Goal: Task Accomplishment & Management: Use online tool/utility

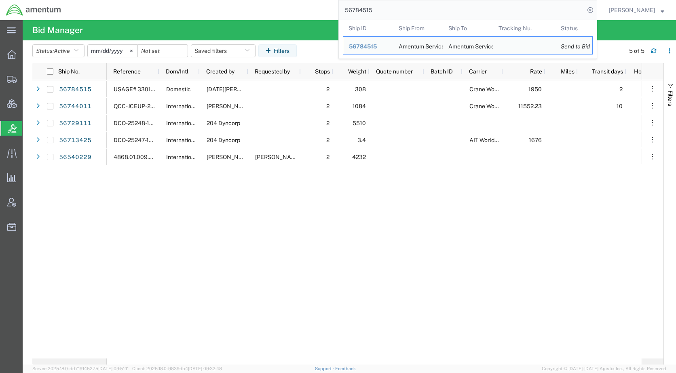
paste input "95436"
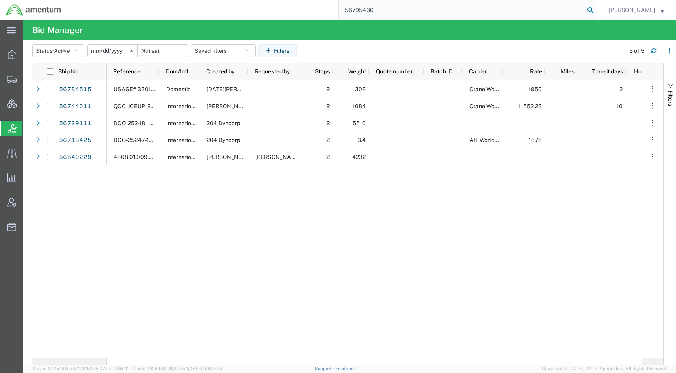
type input "56795436"
click at [596, 11] on icon at bounding box center [589, 9] width 11 height 11
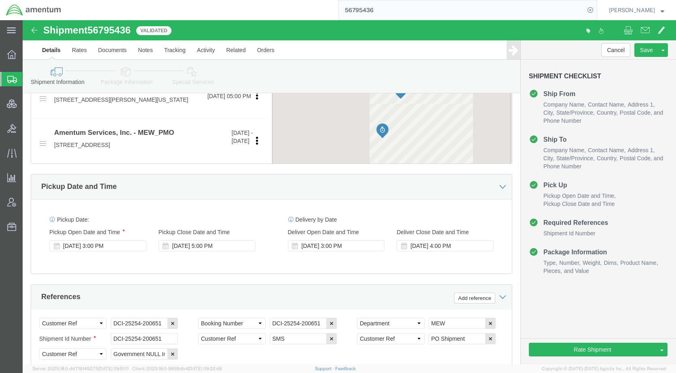
scroll to position [323, 0]
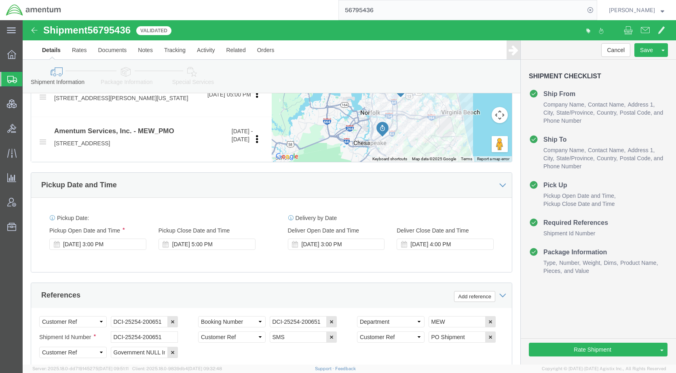
select select
select select "55614"
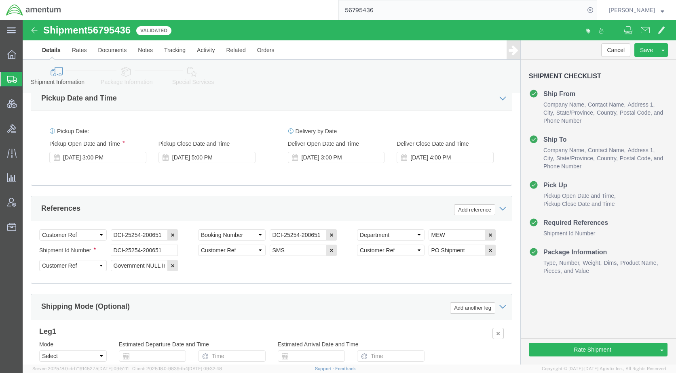
scroll to position [485, 0]
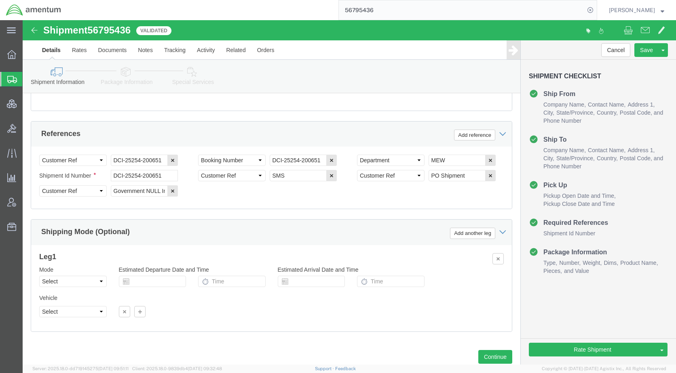
click link "Package Information"
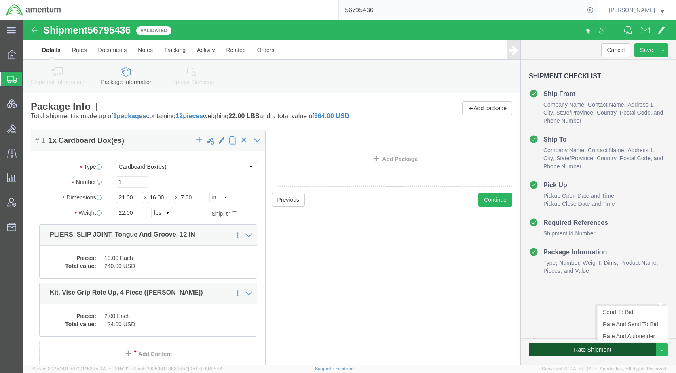
click button "Rate Shipment"
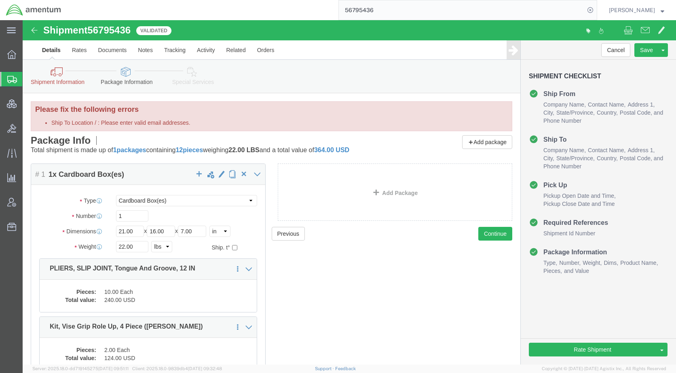
click icon
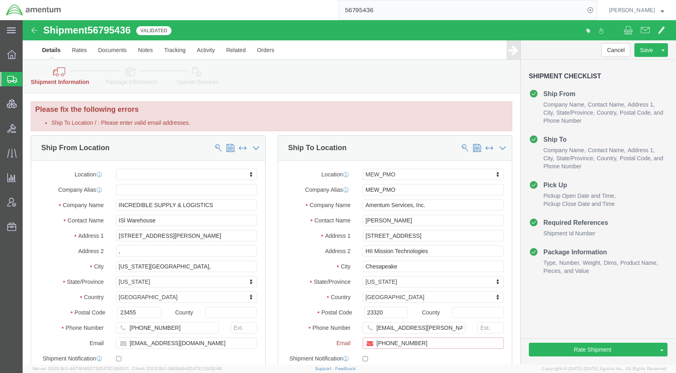
drag, startPoint x: 409, startPoint y: 323, endPoint x: 349, endPoint y: 328, distance: 59.6
click input "[PHONE_NUMBER]"
click div "Location MEW_PMO My Profile Location [PHONE_NUMBER] [PHONE_NUMBER] [PHONE_NUMBE…"
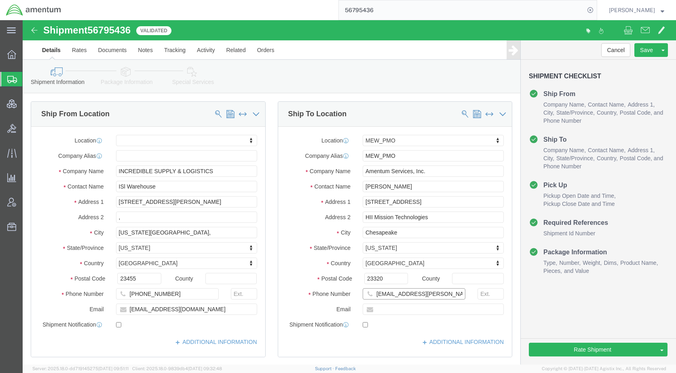
drag, startPoint x: 411, startPoint y: 308, endPoint x: 403, endPoint y: 272, distance: 36.3
click input "[EMAIL_ADDRESS][PERSON_NAME][DOMAIN_NAME]"
click input "[PERSON_NAME]"
paste input "[PHONE_NUMBER]"
type input "[PERSON_NAME](360)-473-6662"
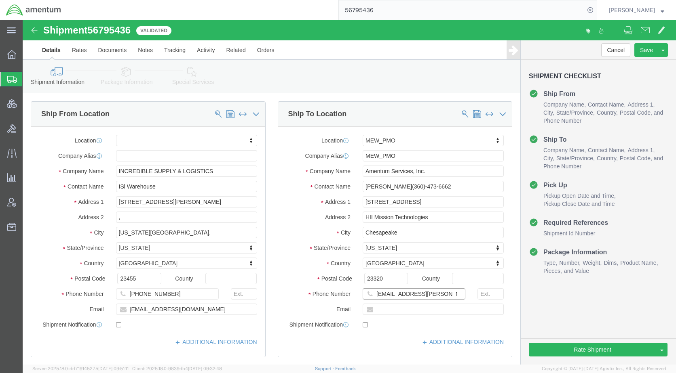
drag, startPoint x: 405, startPoint y: 273, endPoint x: 350, endPoint y: 279, distance: 55.3
click input "[EMAIL_ADDRESS][PERSON_NAME][DOMAIN_NAME]"
click input "Ship To Location / : Please enter valid email addresses."
paste input "[EMAIL_ADDRESS][PERSON_NAME][DOMAIN_NAME]"
type input "[EMAIL_ADDRESS][PERSON_NAME][DOMAIN_NAME]"
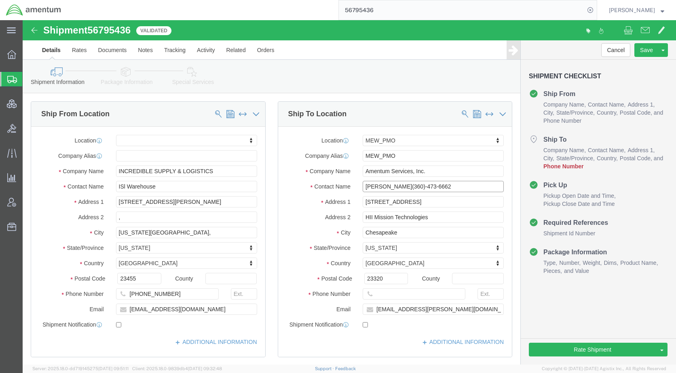
drag, startPoint x: 418, startPoint y: 166, endPoint x: 375, endPoint y: 166, distance: 42.8
click input "[PERSON_NAME](360)-473-6662"
type input "[PERSON_NAME]"
click input "text"
paste input "[PHONE_NUMBER]"
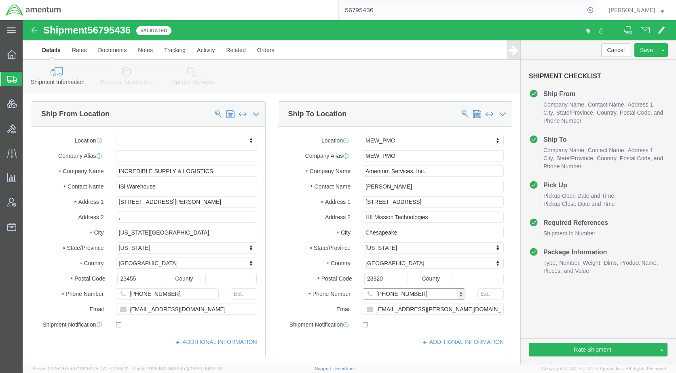
type input "[PHONE_NUMBER]"
click div "Rate Shipment Send To Bid Rate And Send To Bid Rate And Autotender"
click button "Rate Shipment"
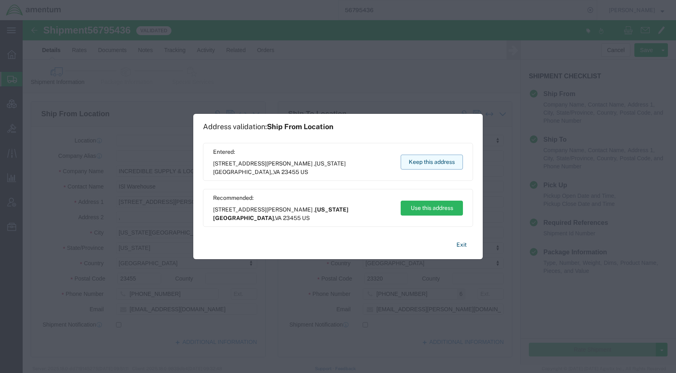
click at [413, 159] on button "Keep this address" at bounding box center [431, 162] width 62 height 15
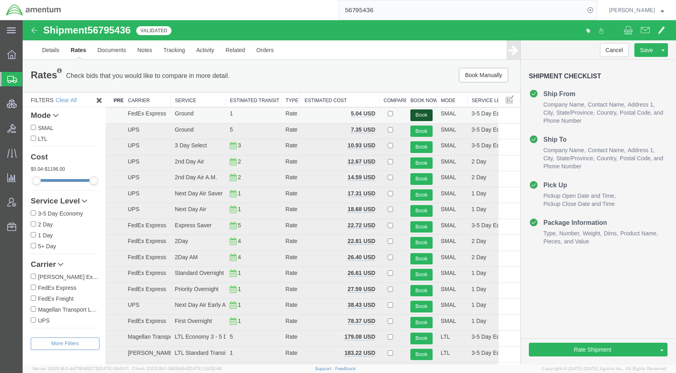
click at [410, 114] on button "Book" at bounding box center [421, 116] width 22 height 12
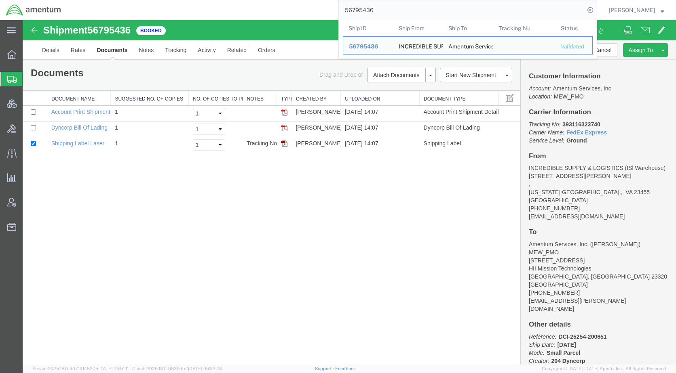
drag, startPoint x: 410, startPoint y: 13, endPoint x: 345, endPoint y: 12, distance: 64.7
click at [345, 12] on div "56795436 Ship ID Ship From Ship To Tracking Nu. Status Ship ID 56795436 Ship Fr…" at bounding box center [332, 10] width 530 height 20
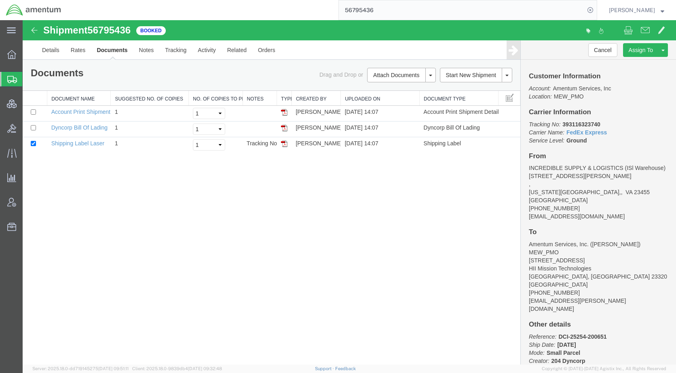
paste input "021"
type input "56795021"
click at [596, 10] on icon at bounding box center [589, 9] width 11 height 11
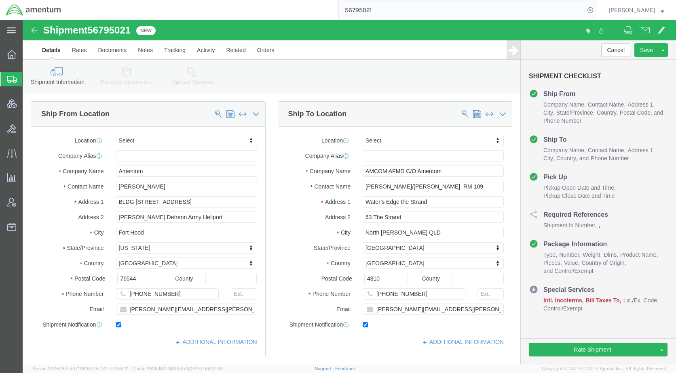
click icon
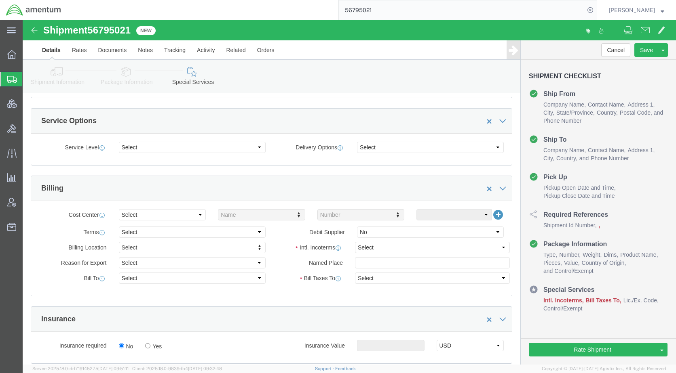
scroll to position [323, 0]
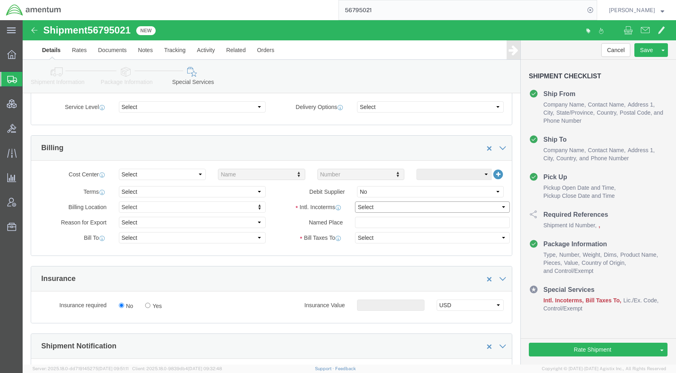
click select "Select Carriage Insurance Paid Carriage Paid To Cost and Freight Cost Insurance…"
select select "DDP"
click select "Select Carriage Insurance Paid Carriage Paid To Cost and Freight Cost Insurance…"
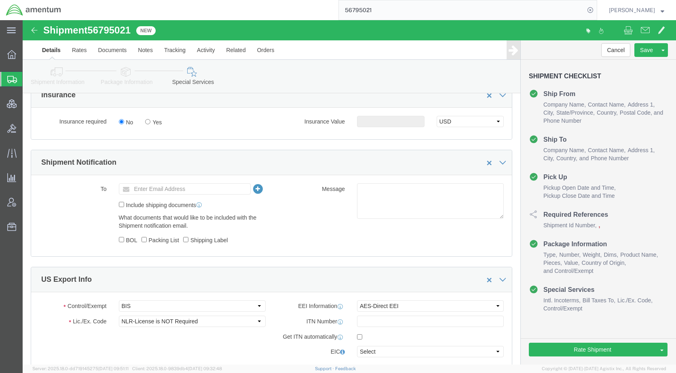
scroll to position [566, 0]
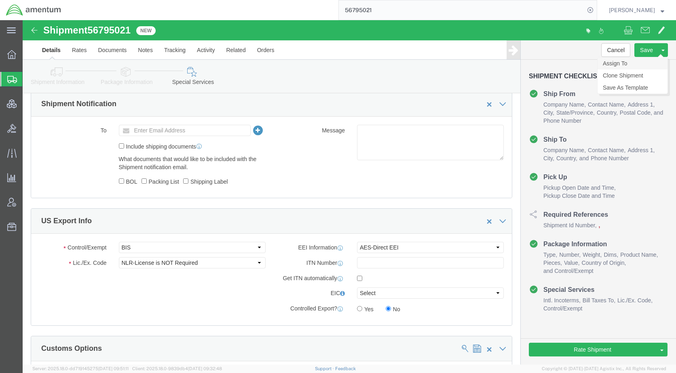
click link "Assign To"
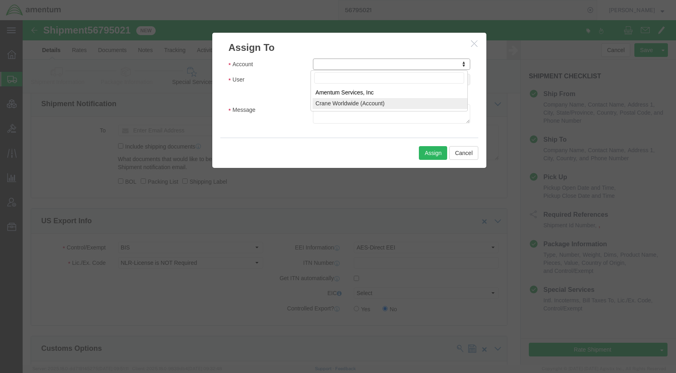
select select "107"
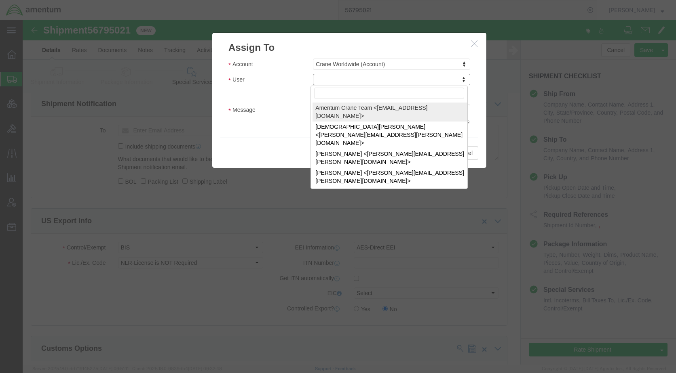
select select "134905"
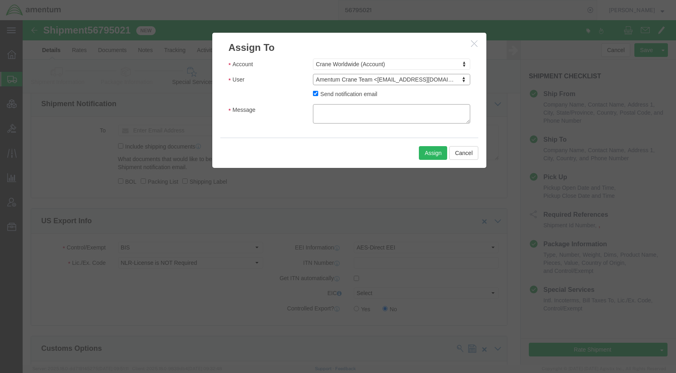
click textarea "Message"
type textarea "Please provide an EEI filing for this shipment moving via FedEx. Thank you."
click button "Assign"
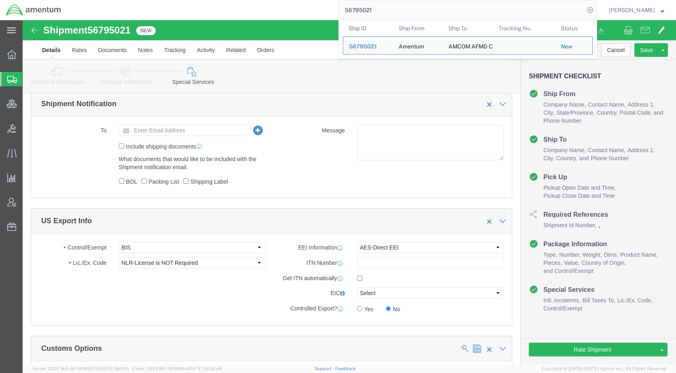
drag, startPoint x: 403, startPoint y: 7, endPoint x: 373, endPoint y: 11, distance: 29.8
click at [373, 11] on input "56795021" at bounding box center [462, 9] width 246 height 19
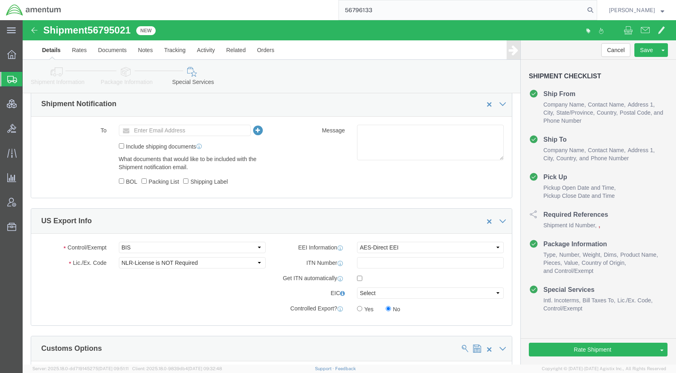
type input "56796133"
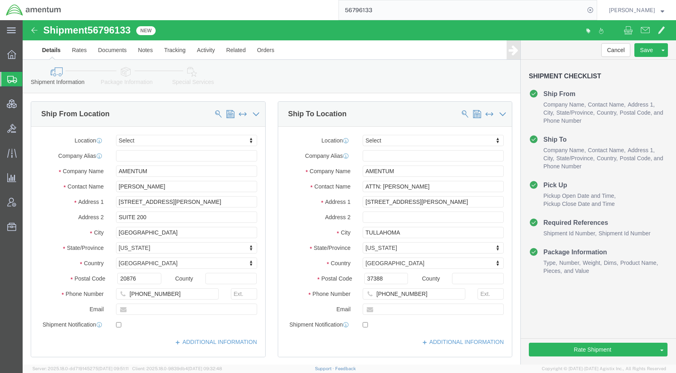
click icon
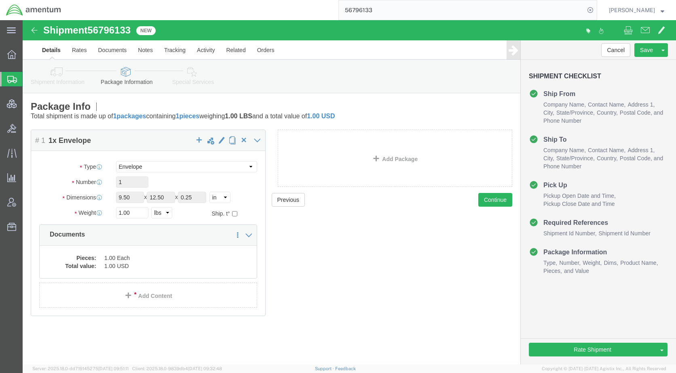
click icon
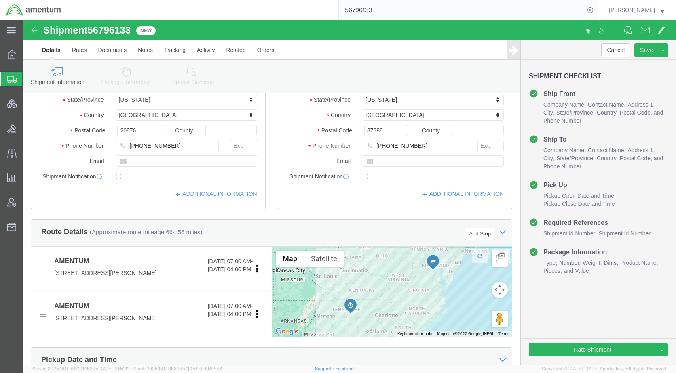
scroll to position [364, 0]
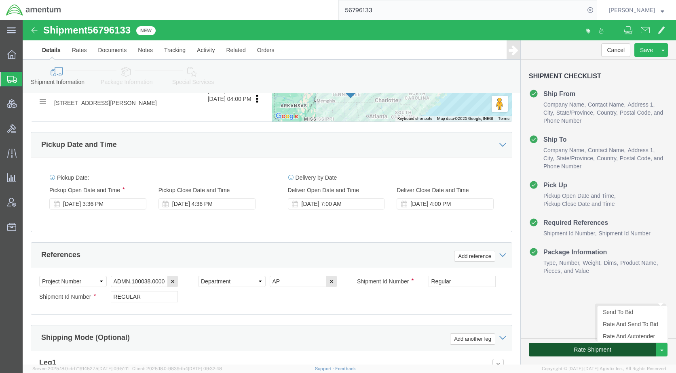
click button "Rate Shipment"
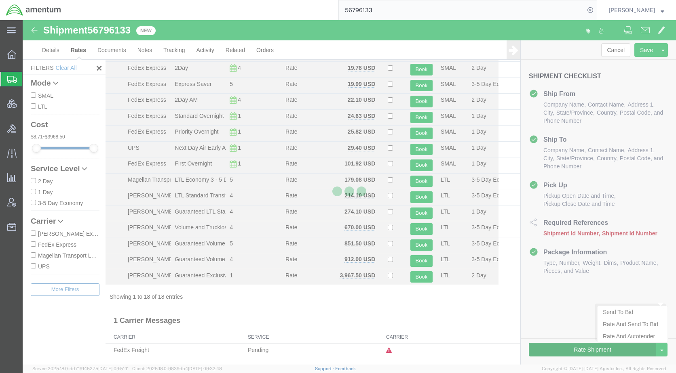
scroll to position [93, 0]
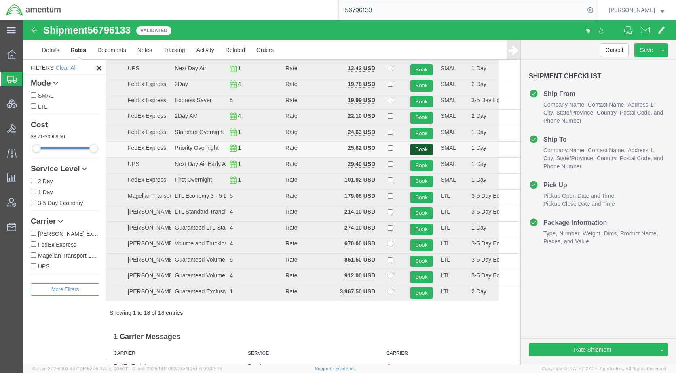
click at [412, 149] on button "Book" at bounding box center [421, 150] width 22 height 12
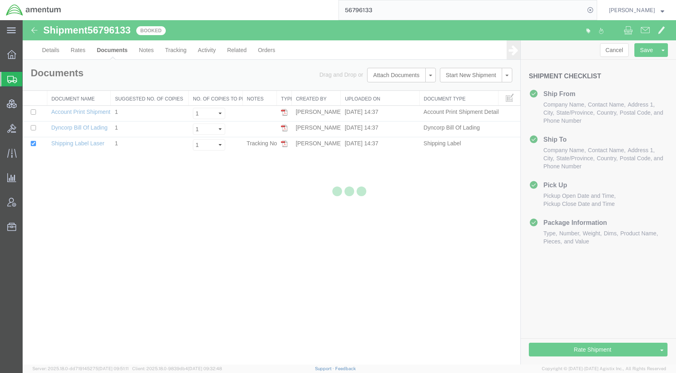
scroll to position [0, 0]
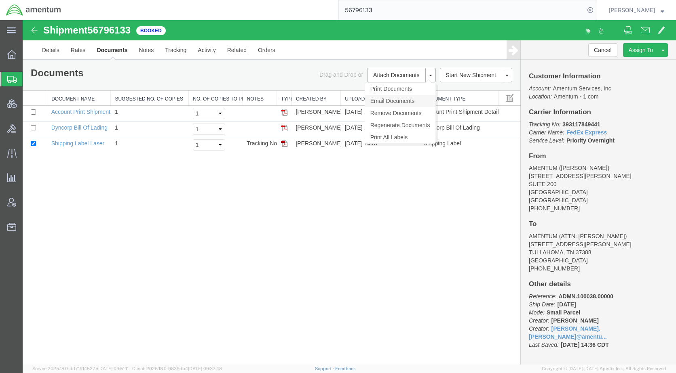
click at [393, 99] on link "Email Documents" at bounding box center [400, 101] width 70 height 12
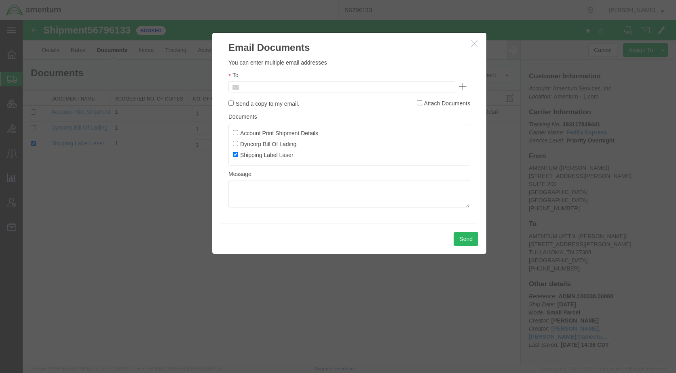
click at [320, 92] on input "text" at bounding box center [287, 87] width 95 height 11
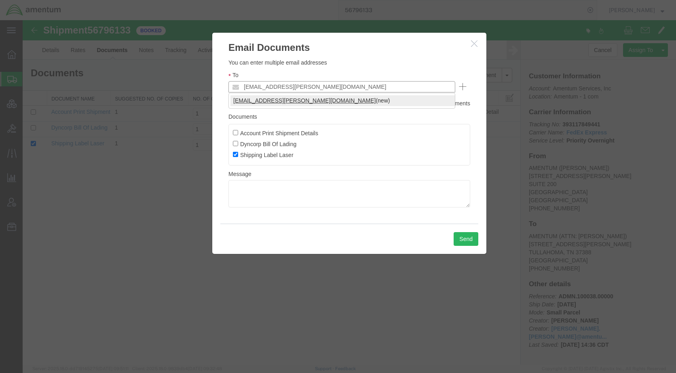
type input "[EMAIL_ADDRESS][PERSON_NAME][DOMAIN_NAME]"
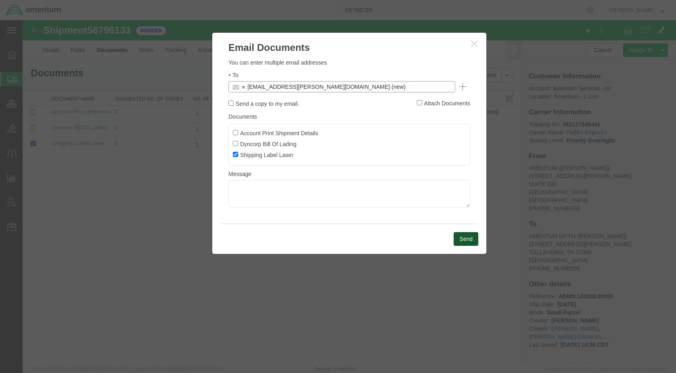
click at [459, 235] on button "Send" at bounding box center [465, 239] width 25 height 14
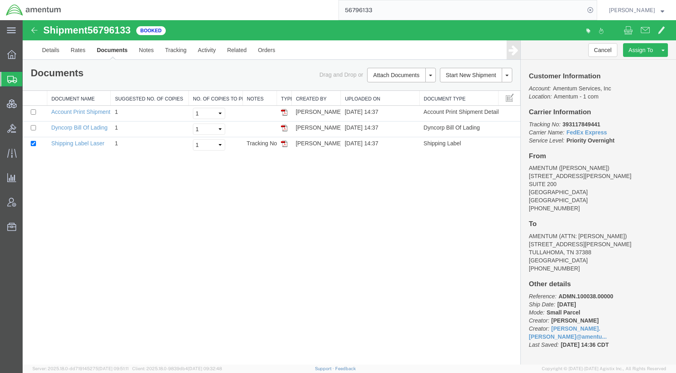
click at [390, 10] on input "56796133" at bounding box center [462, 9] width 246 height 19
type input "56795947"
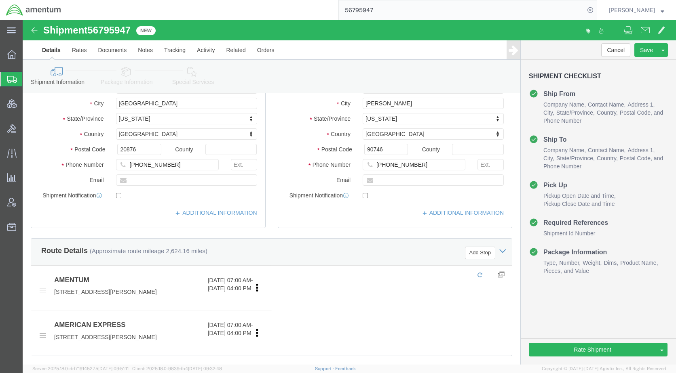
scroll to position [323, 0]
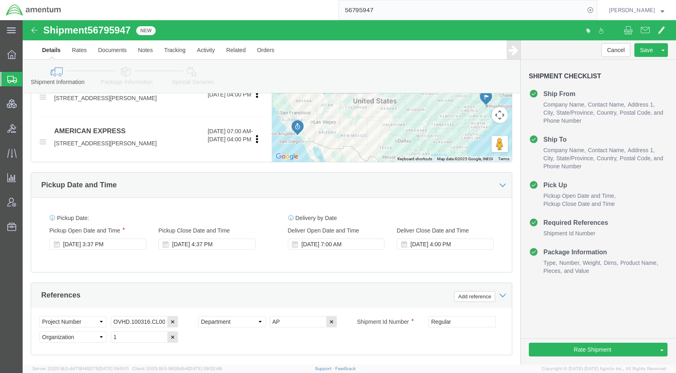
click icon
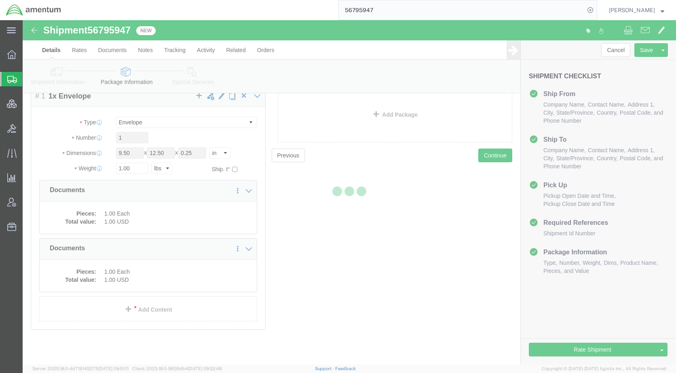
scroll to position [44, 0]
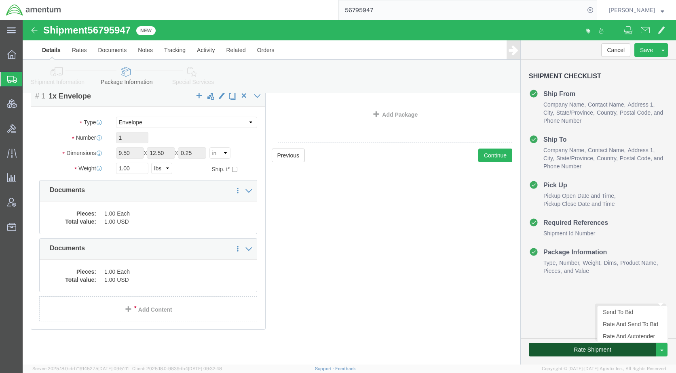
click button "Rate Shipment"
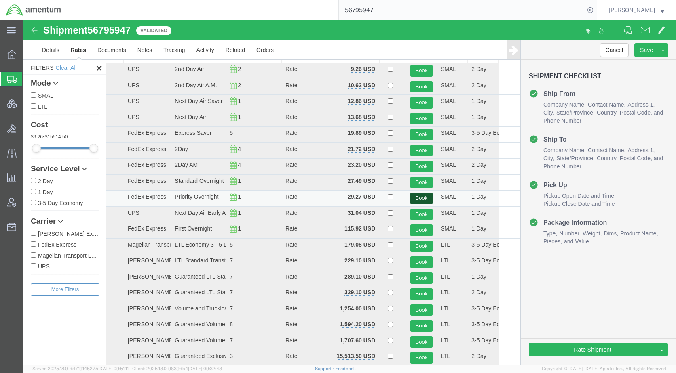
click at [411, 197] on button "Book" at bounding box center [421, 199] width 22 height 12
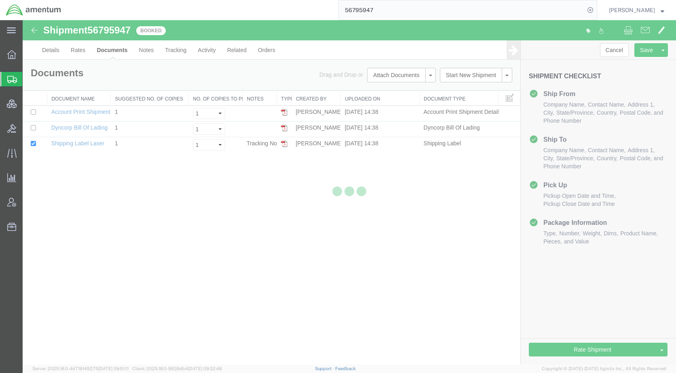
scroll to position [0, 0]
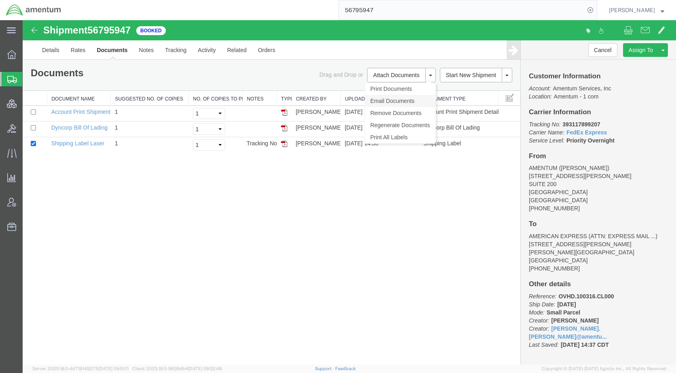
click at [402, 98] on link "Email Documents" at bounding box center [400, 101] width 70 height 12
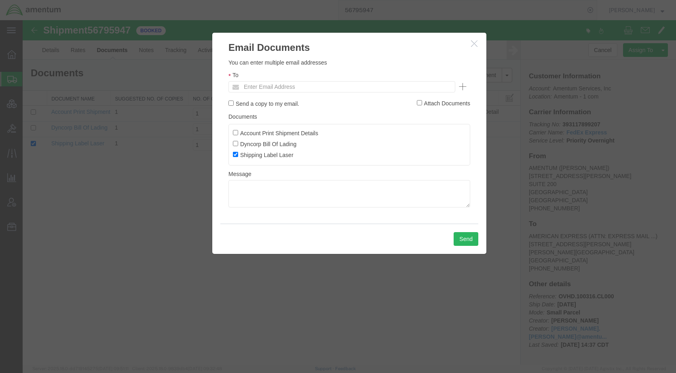
click at [339, 87] on ul "Enter Email Address" at bounding box center [341, 86] width 227 height 11
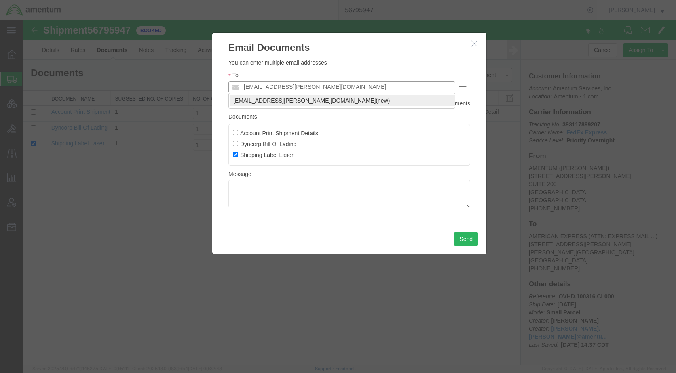
type input "[EMAIL_ADDRESS][PERSON_NAME][DOMAIN_NAME]"
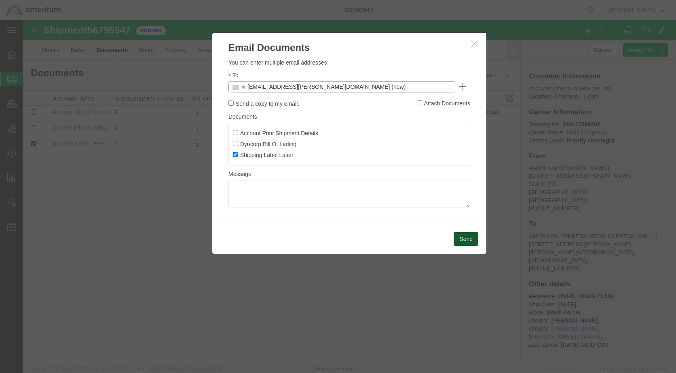
click at [461, 239] on button "Send" at bounding box center [465, 239] width 25 height 14
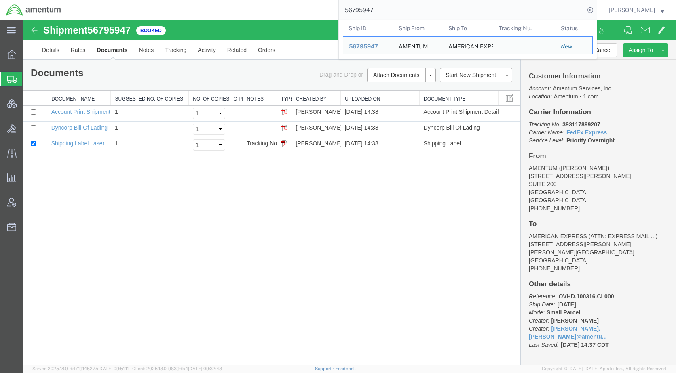
drag, startPoint x: 403, startPoint y: 8, endPoint x: 303, endPoint y: 16, distance: 100.9
click at [303, 16] on div "56795947 Ship ID Ship From Ship To Tracking Nu. Status Ship ID 56795947 Ship Fr…" at bounding box center [332, 10] width 530 height 20
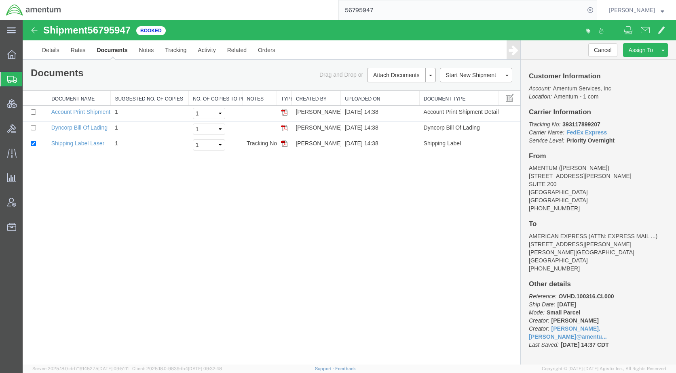
paste input "DCI-25254-200661"
type input "DCI-25254-200661"
click at [596, 11] on icon at bounding box center [589, 9] width 11 height 11
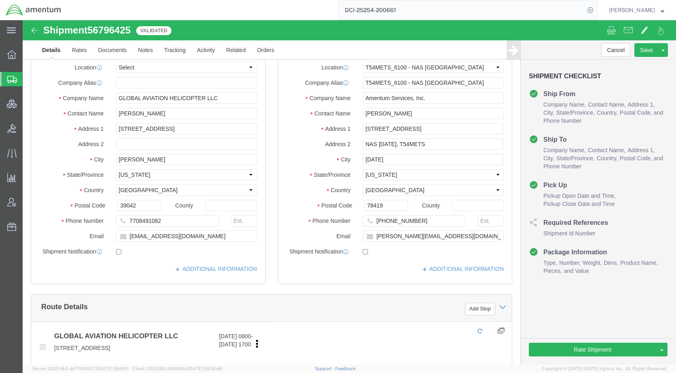
select select "67191"
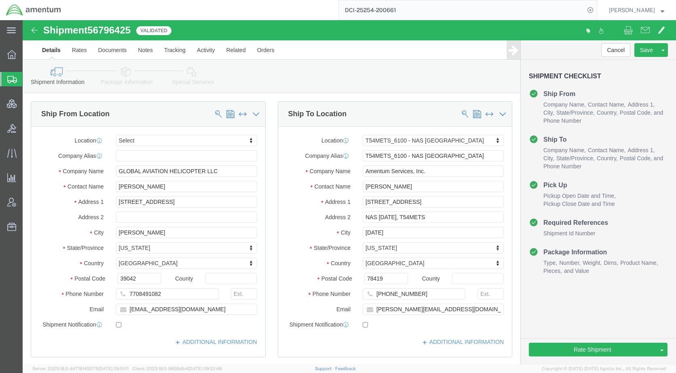
drag, startPoint x: 101, startPoint y: 52, endPoint x: 105, endPoint y: 54, distance: 4.9
click icon
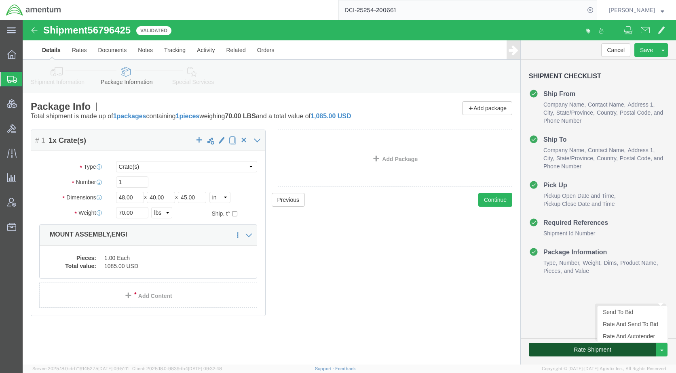
click button "Rate Shipment"
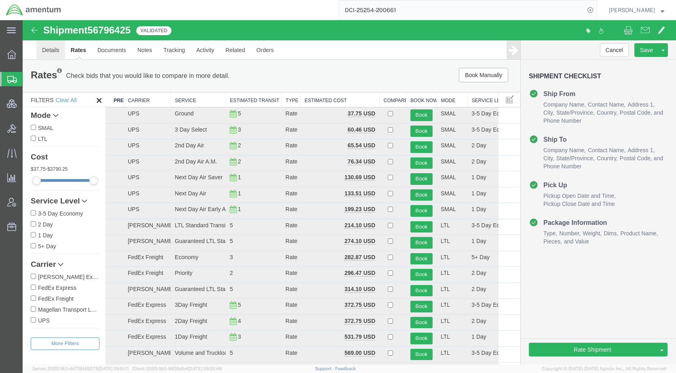
click at [50, 49] on link "Details" at bounding box center [50, 49] width 29 height 19
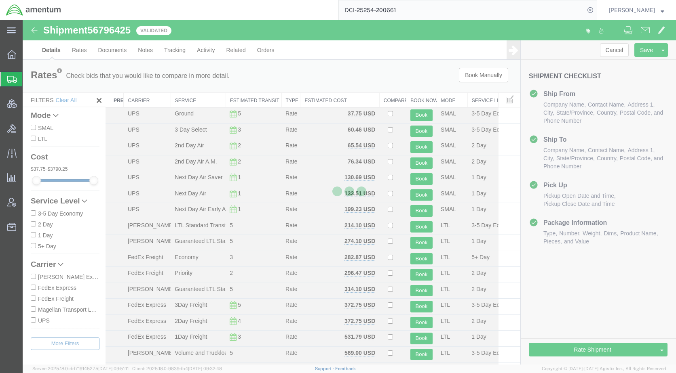
select select "67191"
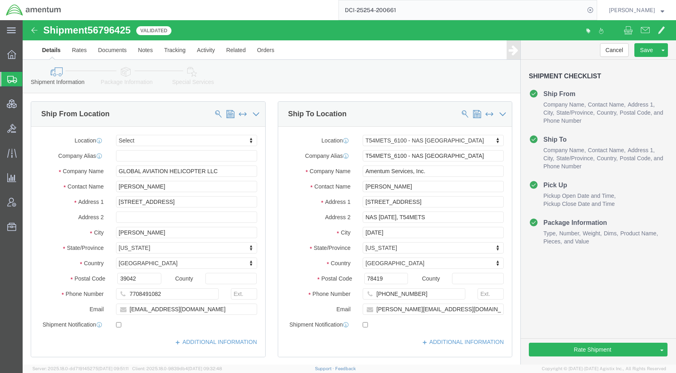
click icon
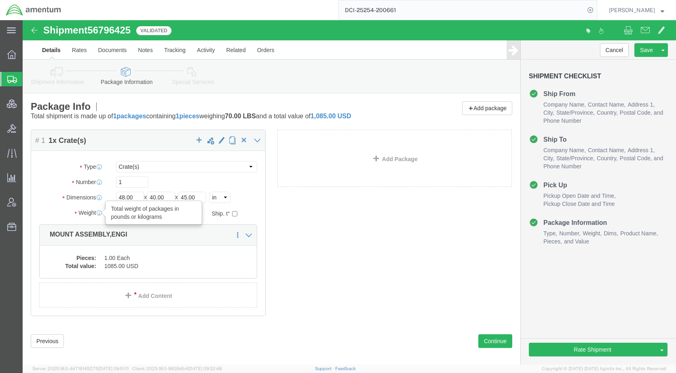
drag, startPoint x: 111, startPoint y: 193, endPoint x: 76, endPoint y: 190, distance: 34.8
click div "Weight Total weight of packages in pounds or kilograms 70.00 Select kgs lbs Shi…"
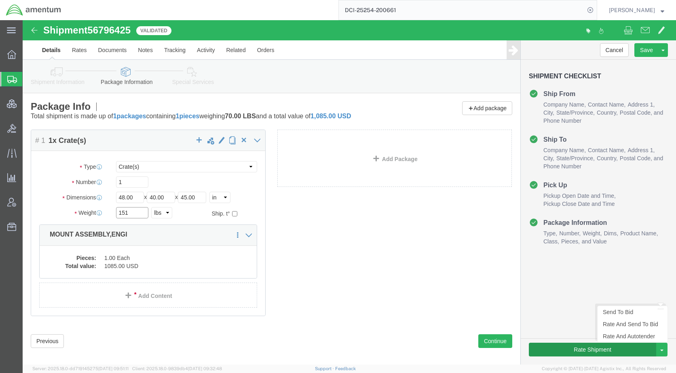
type input "151"
drag, startPoint x: 579, startPoint y: 325, endPoint x: 386, endPoint y: 325, distance: 193.2
click button "Rate Shipment"
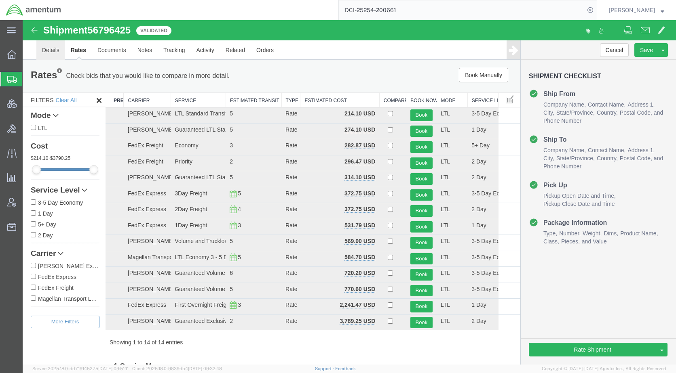
click at [55, 49] on link "Details" at bounding box center [50, 49] width 29 height 19
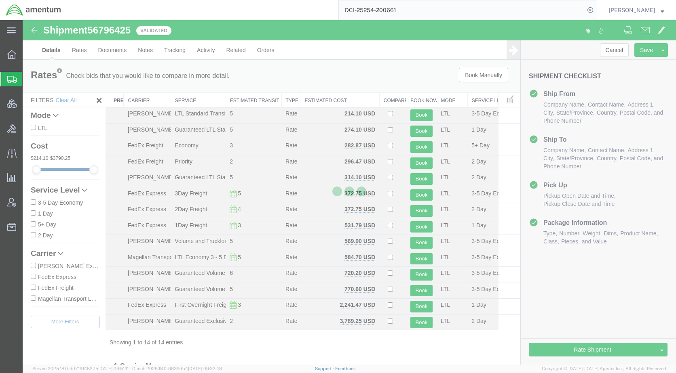
select select "67191"
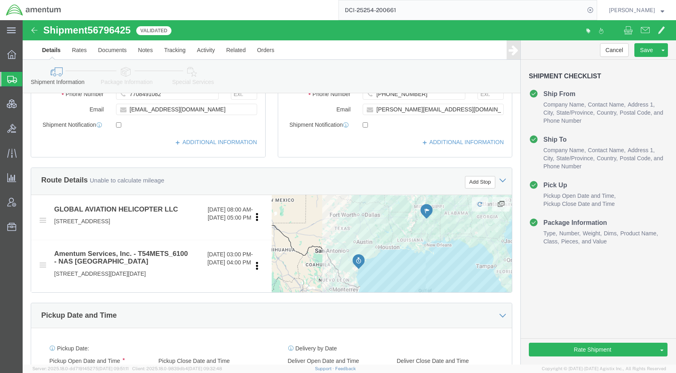
scroll to position [121, 0]
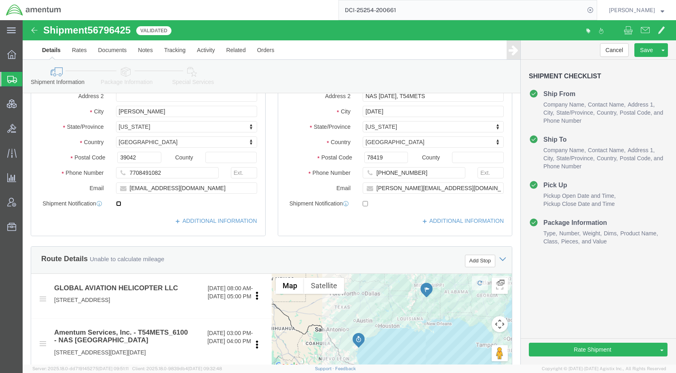
click input "checkbox"
checkbox input "true"
click input "checkbox"
checkbox input "true"
click button "Rate Shipment"
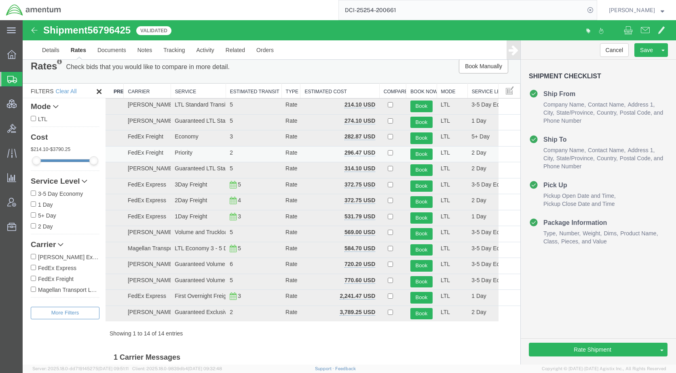
scroll to position [0, 0]
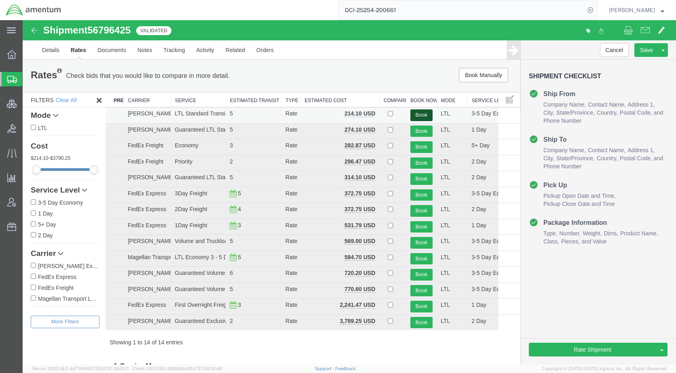
click at [415, 112] on button "Book" at bounding box center [421, 116] width 22 height 12
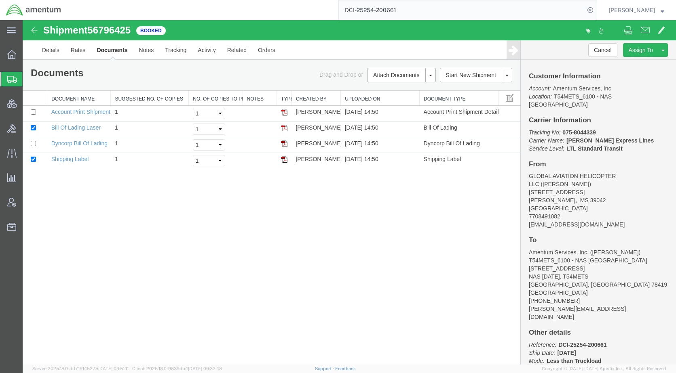
click at [29, 82] on span "Shipments" at bounding box center [25, 79] width 6 height 16
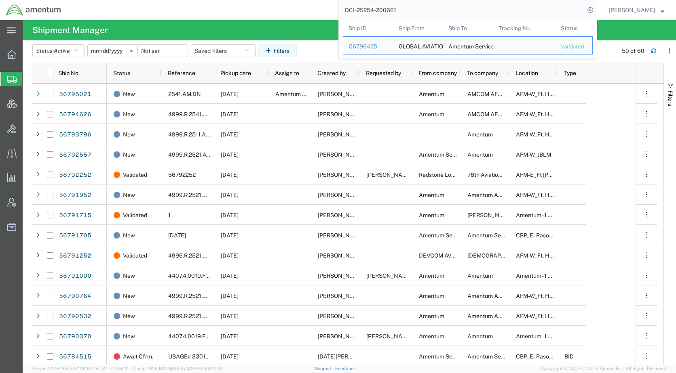
drag, startPoint x: 435, startPoint y: 9, endPoint x: 345, endPoint y: 16, distance: 90.4
click at [345, 16] on div "DCI-25254-200661 Ship ID Ship From Ship To Tracking Nu. Status Ship ID 56796425…" at bounding box center [332, 10] width 530 height 20
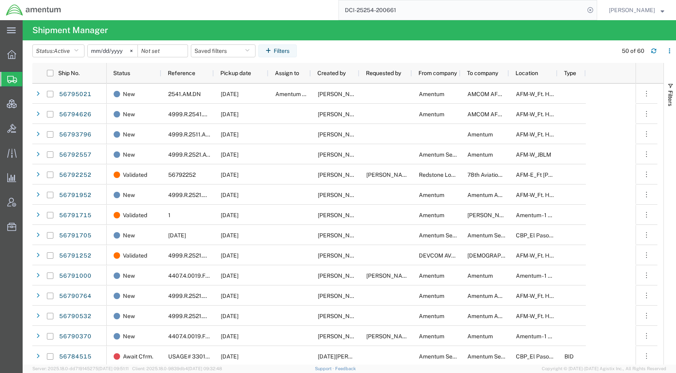
paste input "5679502"
type input "56795021"
click at [596, 7] on icon at bounding box center [589, 9] width 11 height 11
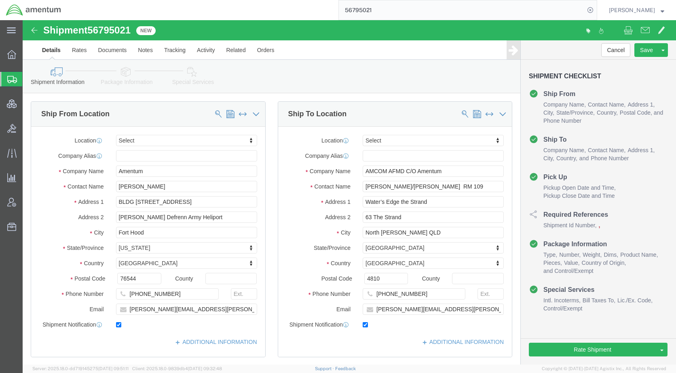
select select
click icon
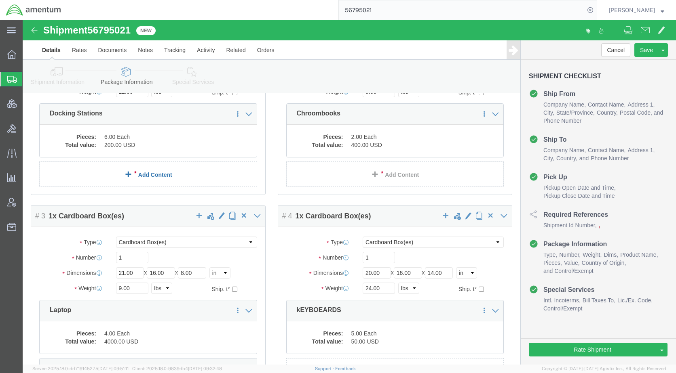
scroll to position [162, 0]
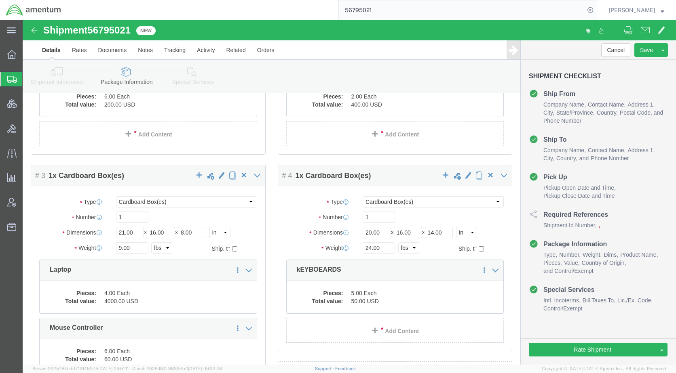
click icon
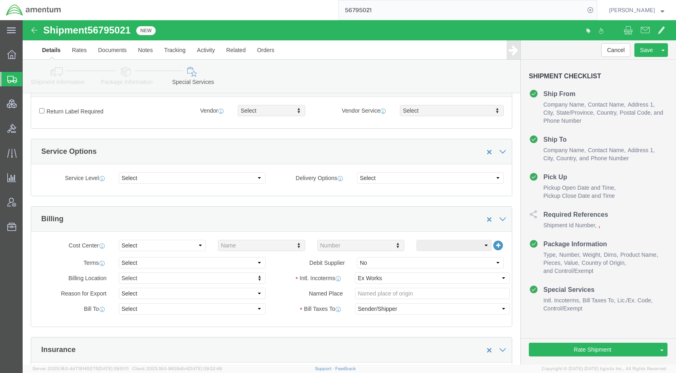
scroll to position [221, 0]
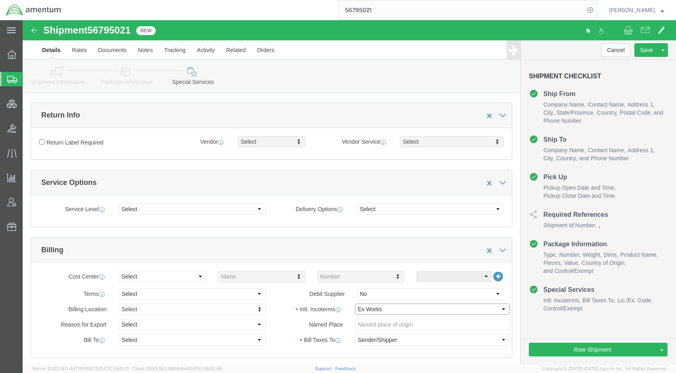
click select "Select Carriage Insurance Paid Carriage Paid To Cost and Freight Cost Insurance…"
select select "DDP"
click select "Select Carriage Insurance Paid Carriage Paid To Cost and Freight Cost Insurance…"
click button "Rate Shipment"
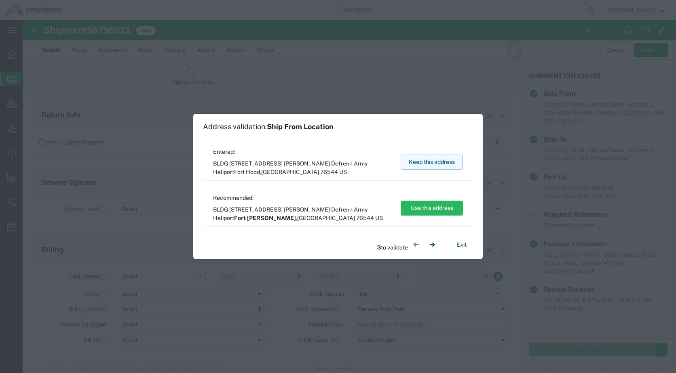
click at [430, 163] on button "Keep this address" at bounding box center [431, 162] width 62 height 15
click at [429, 160] on button "Keep this address" at bounding box center [431, 162] width 62 height 15
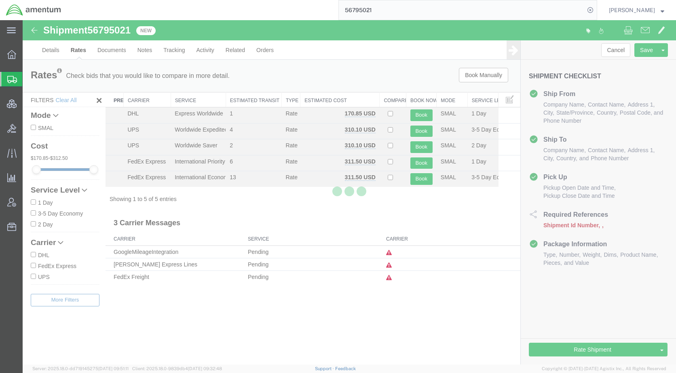
scroll to position [0, 0]
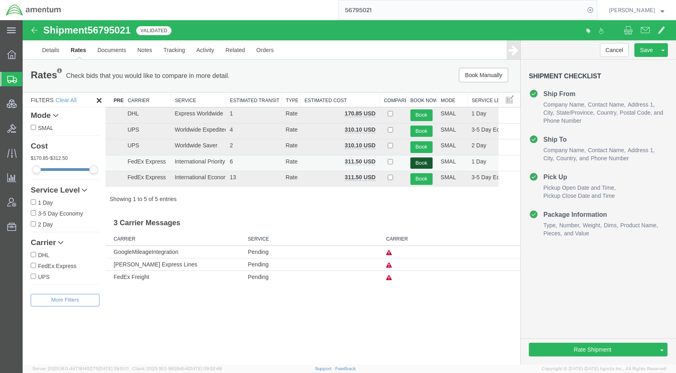
click at [428, 160] on button "Book" at bounding box center [421, 164] width 22 height 12
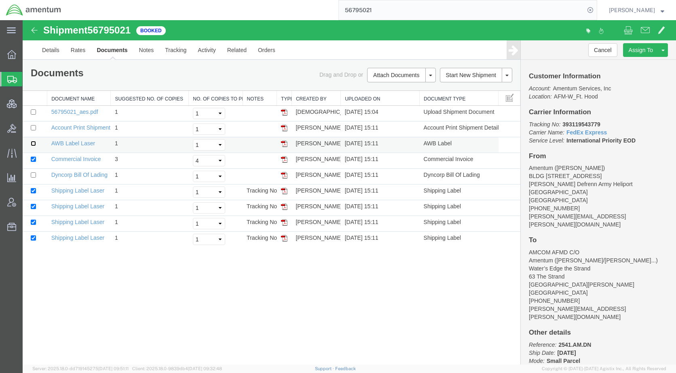
click at [35, 142] on input "checkbox" at bounding box center [33, 143] width 5 height 5
checkbox input "true"
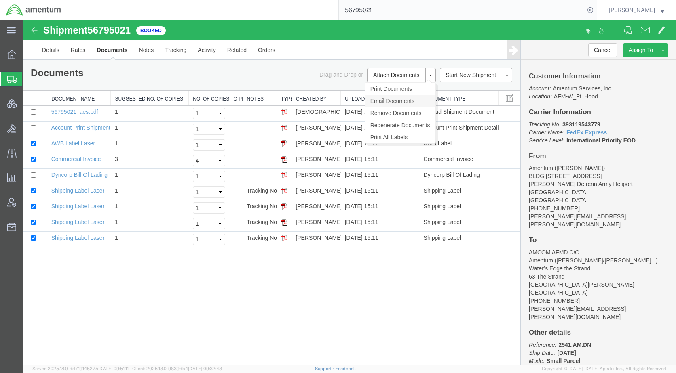
click at [391, 100] on link "Email Documents" at bounding box center [400, 101] width 70 height 12
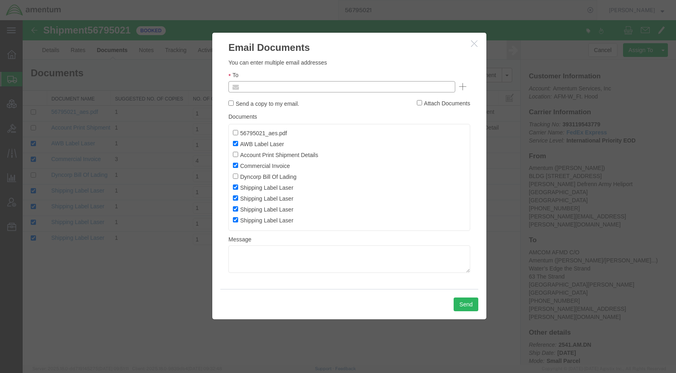
click at [280, 89] on input "text" at bounding box center [287, 87] width 95 height 11
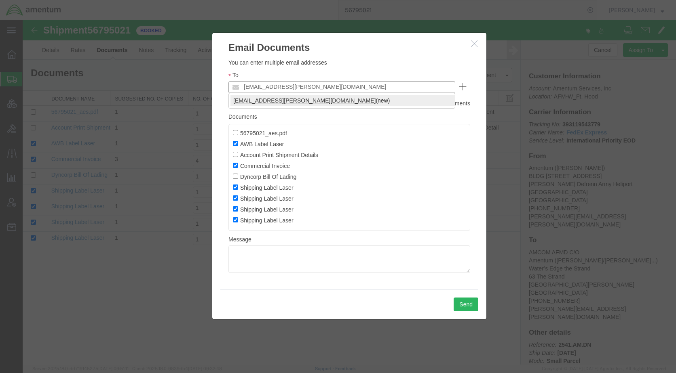
type input "[EMAIL_ADDRESS][PERSON_NAME][DOMAIN_NAME]"
click at [462, 306] on button "Send" at bounding box center [465, 305] width 25 height 14
